Goal: Complete application form

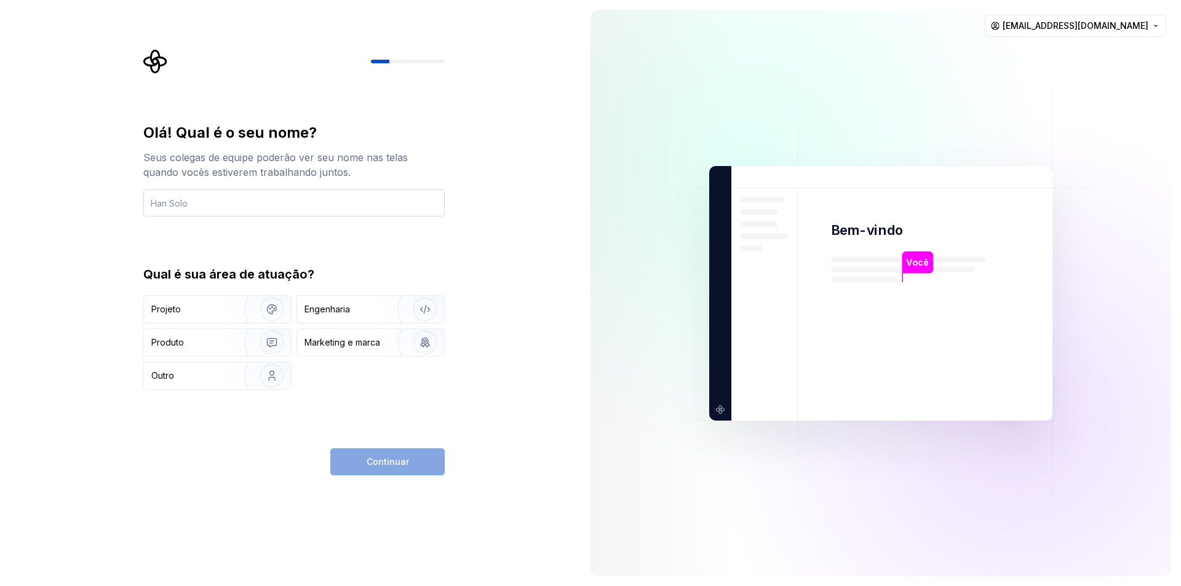
click at [176, 206] on input "text" at bounding box center [293, 202] width 301 height 27
click at [191, 205] on input "text" at bounding box center [293, 202] width 301 height 27
click at [156, 204] on input "paulo" at bounding box center [293, 202] width 301 height 27
click at [202, 204] on input "Paulo" at bounding box center [293, 202] width 301 height 27
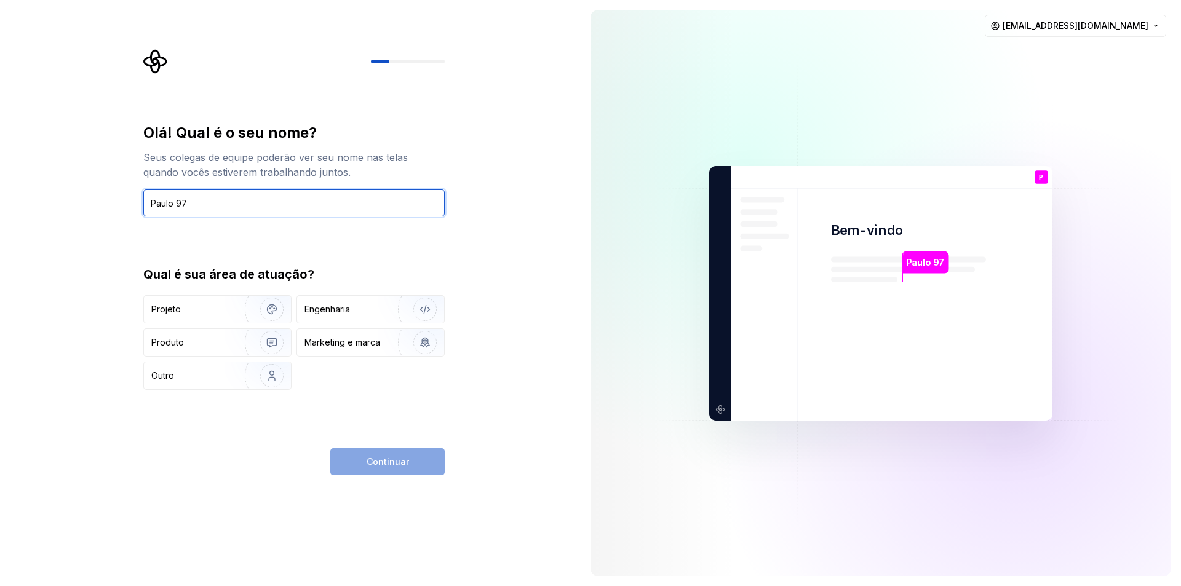
type input "Paulo 97"
drag, startPoint x: 127, startPoint y: 227, endPoint x: 116, endPoint y: 239, distance: 16.5
click at [127, 227] on div "Olá! Qual é o seu nome? Seus colegas de equipe poderão ver seu nome nas telas q…" at bounding box center [290, 293] width 580 height 586
click at [176, 342] on font "Produto" at bounding box center [167, 342] width 33 height 10
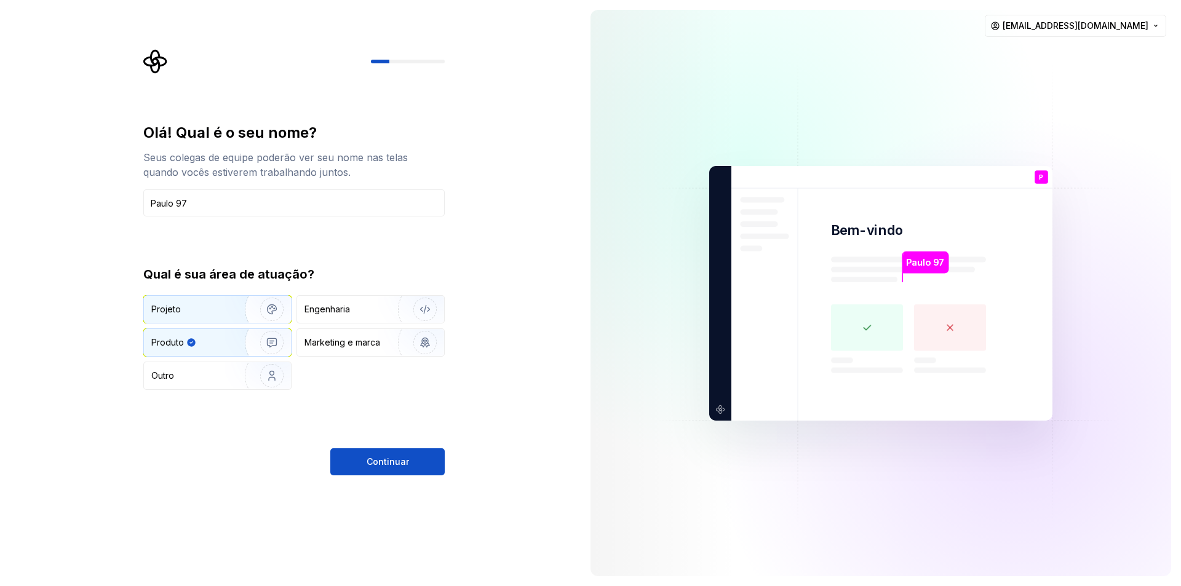
click at [170, 309] on font "Projeto" at bounding box center [166, 309] width 30 height 10
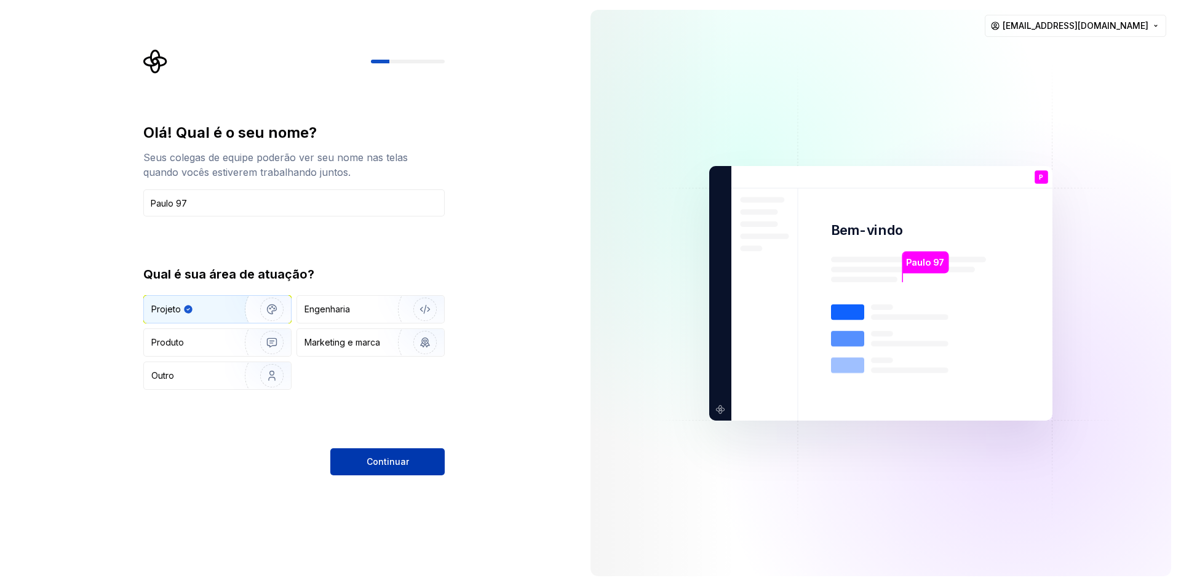
click at [386, 461] on font "Continuar" at bounding box center [387, 461] width 42 height 10
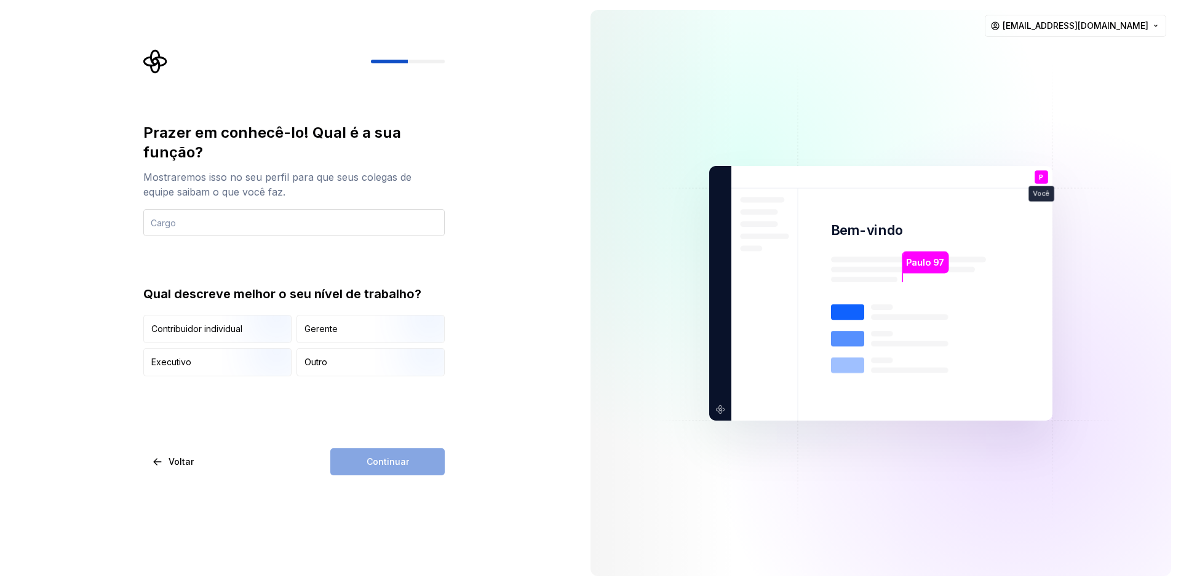
click at [176, 220] on input "text" at bounding box center [293, 222] width 301 height 27
type input "Manage"
click at [74, 268] on div "Prazer em conhecê-lo! Qual é a sua função? Mostraremos isso no seu perfil para …" at bounding box center [290, 293] width 580 height 586
click at [334, 327] on font "Gerente" at bounding box center [320, 328] width 33 height 10
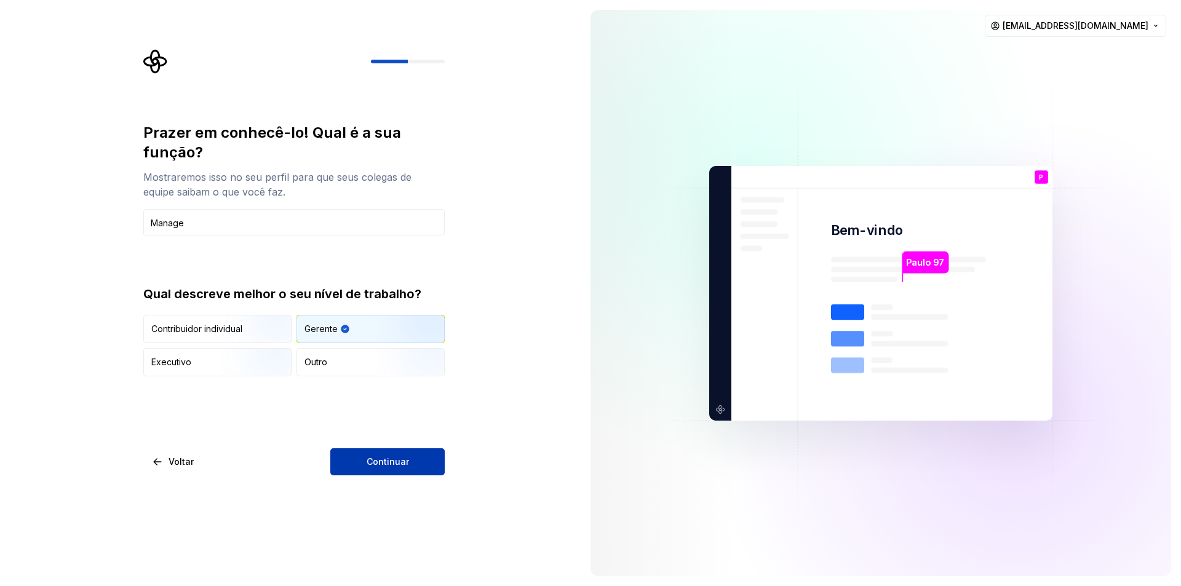
click at [391, 458] on font "Continuar" at bounding box center [387, 461] width 42 height 10
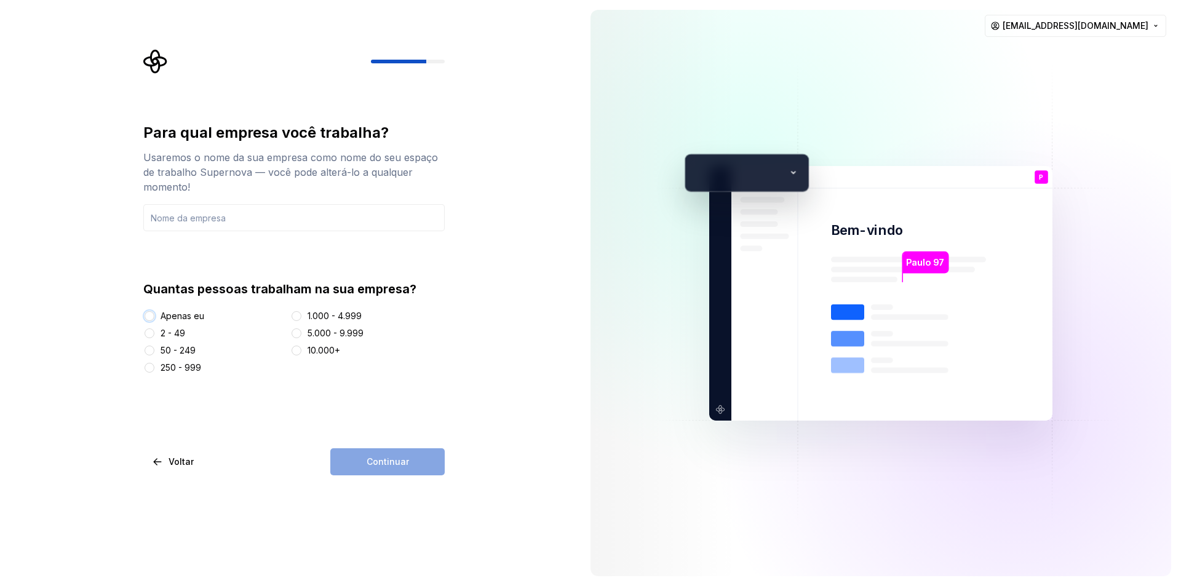
click at [152, 317] on button "Apenas eu" at bounding box center [149, 316] width 10 height 10
click at [189, 215] on input "text" at bounding box center [293, 217] width 301 height 27
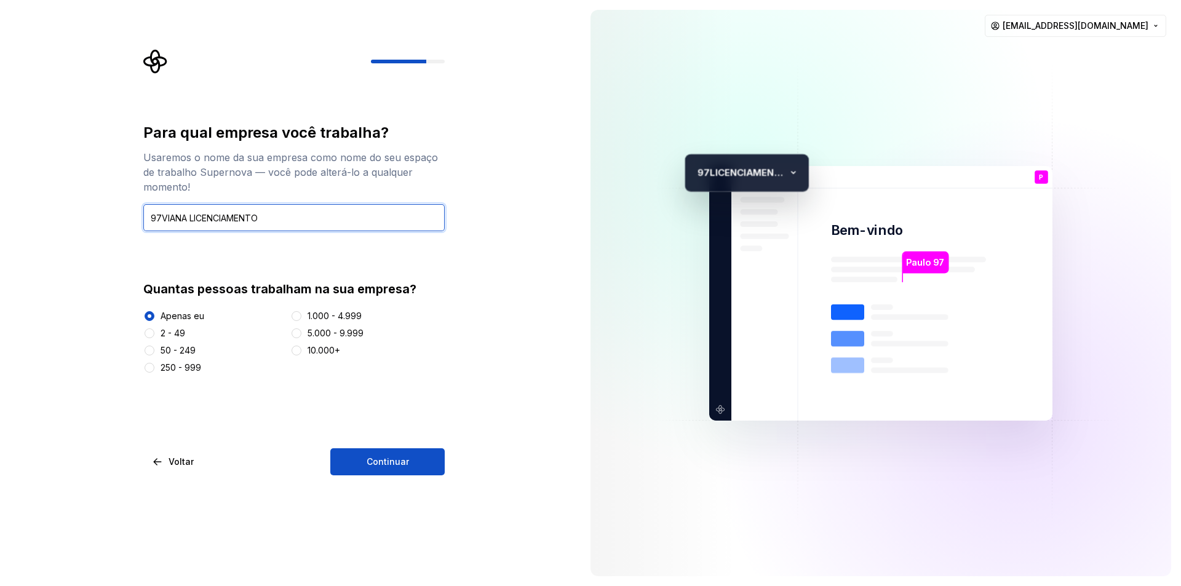
type input "97VIANA LICENCIAMENTO"
click at [152, 258] on div "Para qual empresa você trabalha? Usaremos o nome da sua empresa como nome do se…" at bounding box center [293, 248] width 301 height 251
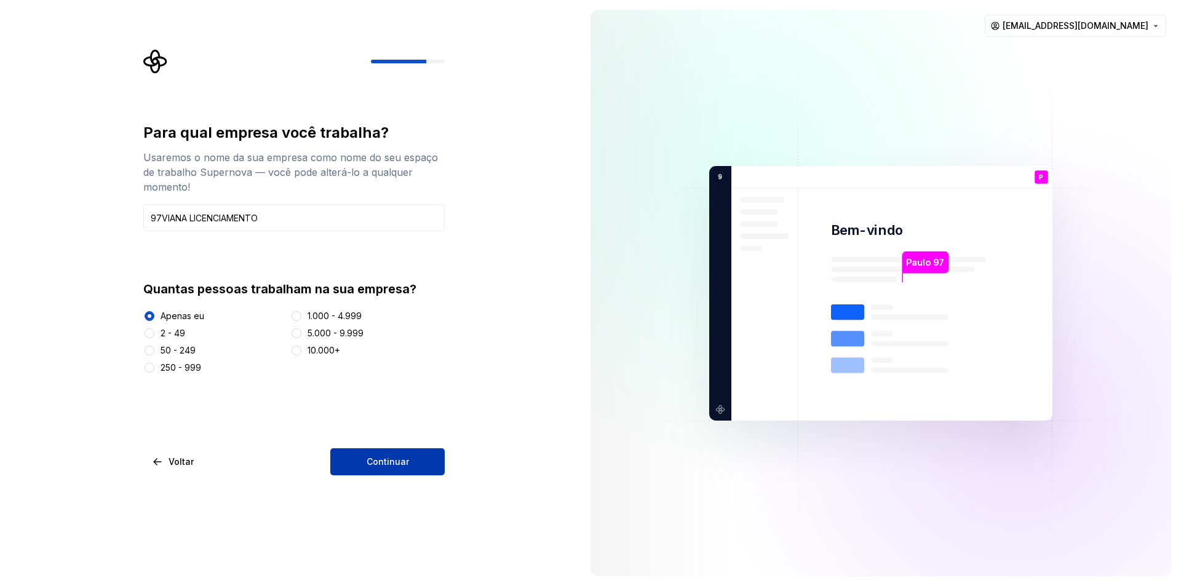
click at [385, 461] on font "Continuar" at bounding box center [387, 461] width 42 height 10
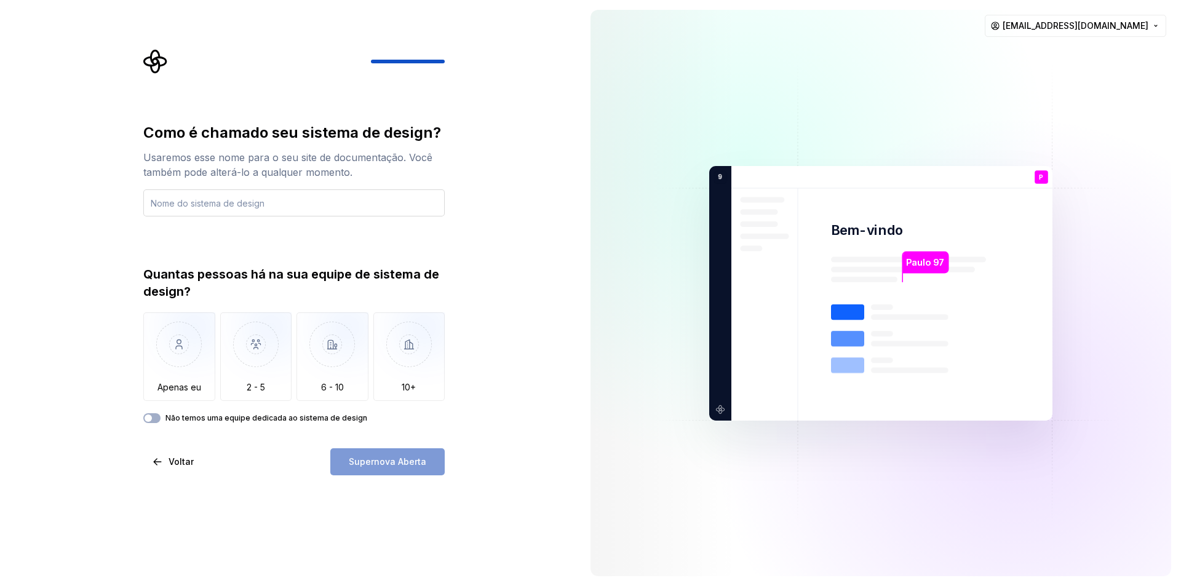
click at [213, 202] on input "text" at bounding box center [293, 202] width 301 height 27
type input "97"
click at [73, 260] on div "Como é chamado seu sistema de design? Usaremos esse nome para o seu site de doc…" at bounding box center [290, 293] width 580 height 586
click at [180, 365] on img "button" at bounding box center [179, 353] width 72 height 82
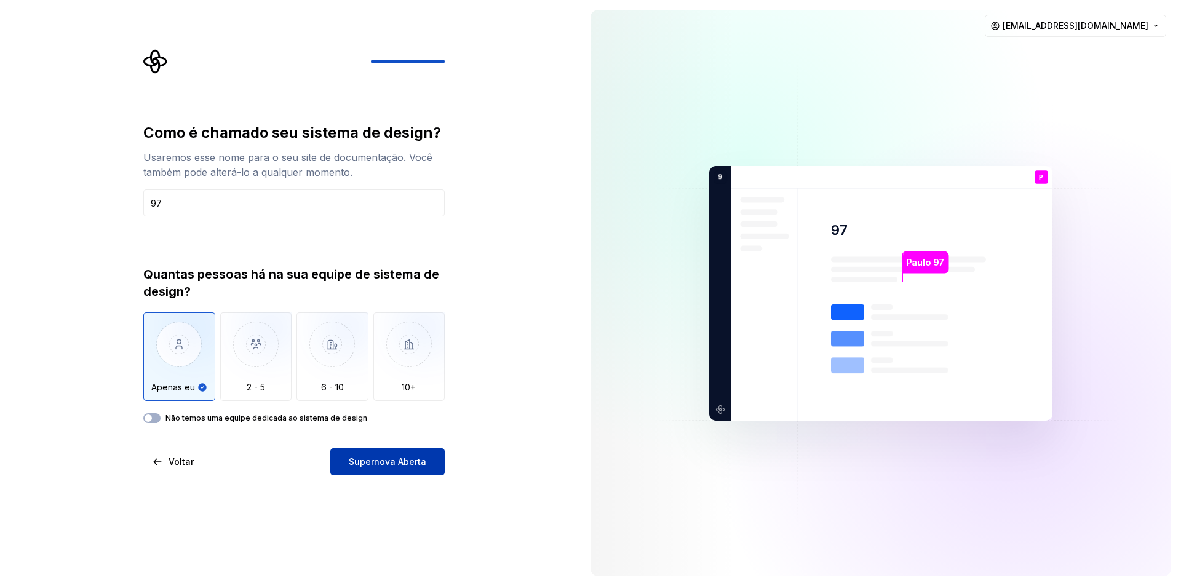
click at [388, 462] on font "Supernova Aberta" at bounding box center [387, 461] width 77 height 10
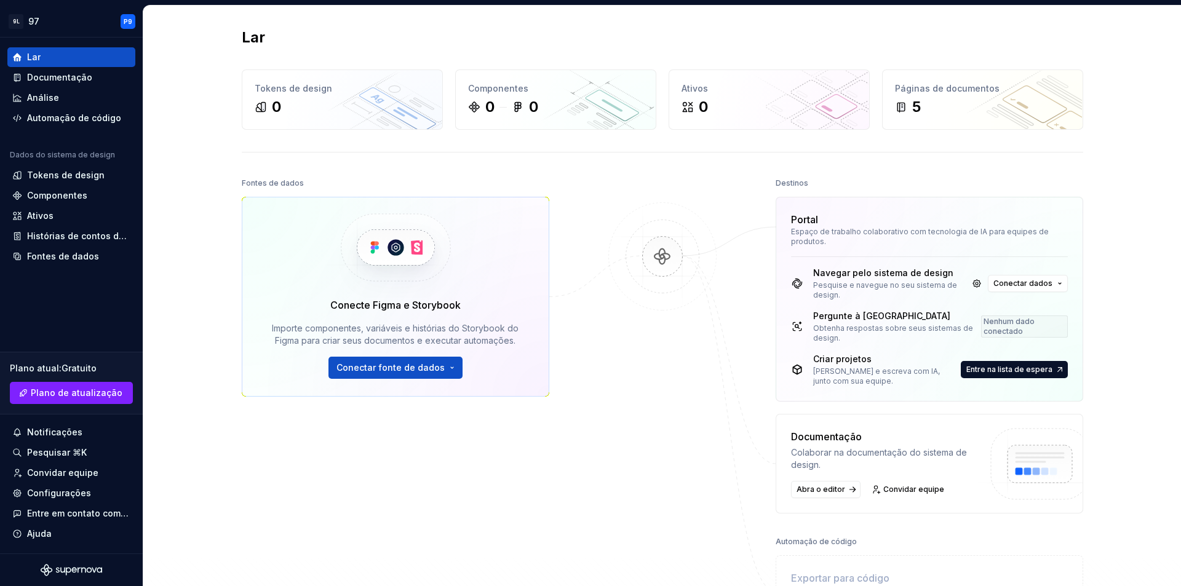
click at [616, 325] on img at bounding box center [662, 268] width 119 height 133
click at [67, 116] on font "Automação de código" at bounding box center [74, 118] width 94 height 10
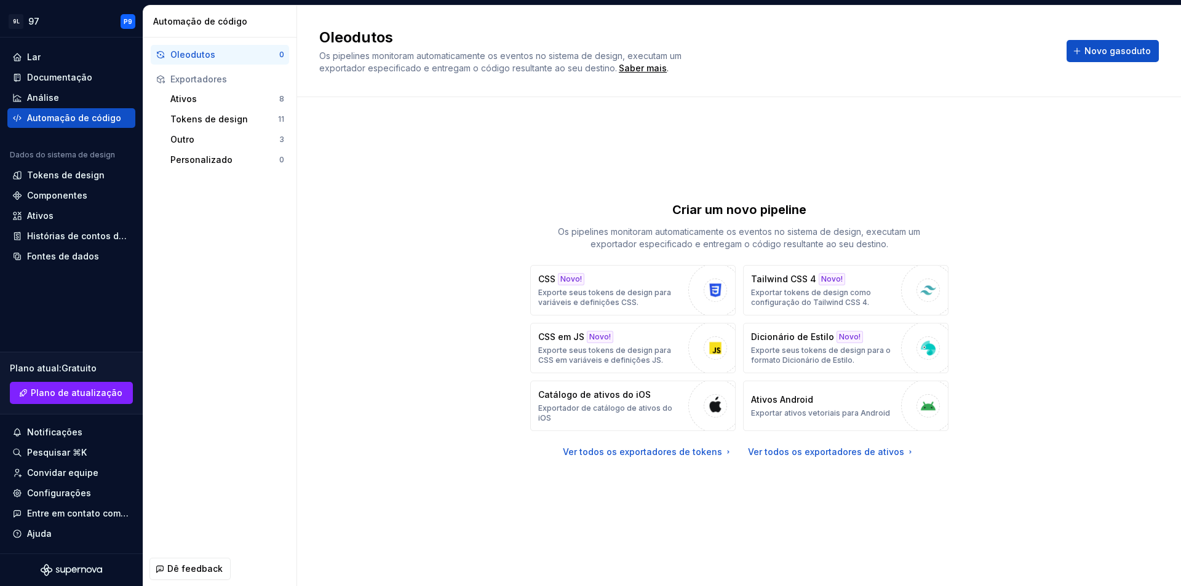
click at [1026, 158] on div "Criar um novo pipeline Os pipelines monitoram automaticamente os eventos no sis…" at bounding box center [738, 329] width 839 height 420
